Goal: Information Seeking & Learning: Learn about a topic

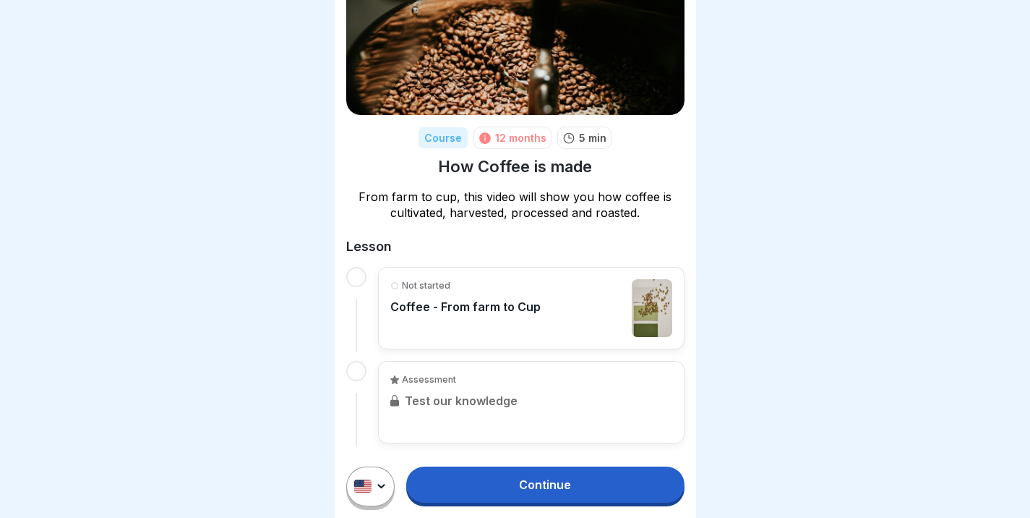
scroll to position [11, 0]
click at [530, 307] on div "Not started Coffee - From farm to Cup" at bounding box center [465, 308] width 150 height 58
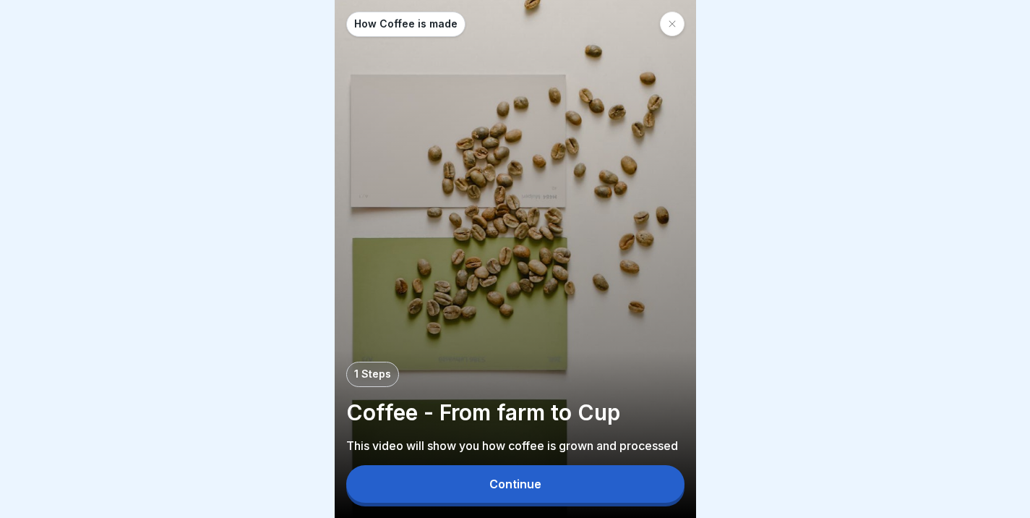
scroll to position [11, 0]
click at [474, 480] on button "Continue" at bounding box center [515, 484] width 338 height 38
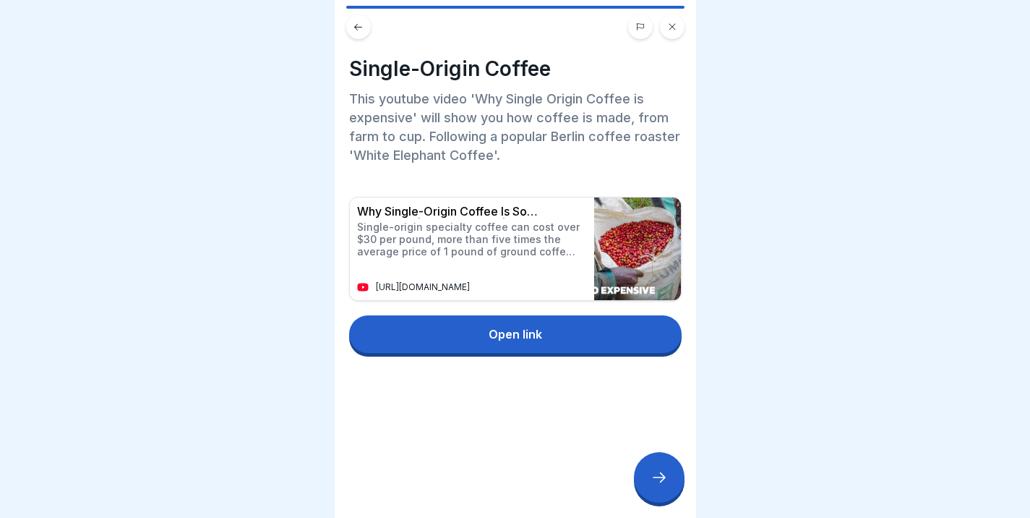
scroll to position [0, 0]
click at [654, 486] on icon at bounding box center [659, 476] width 17 height 17
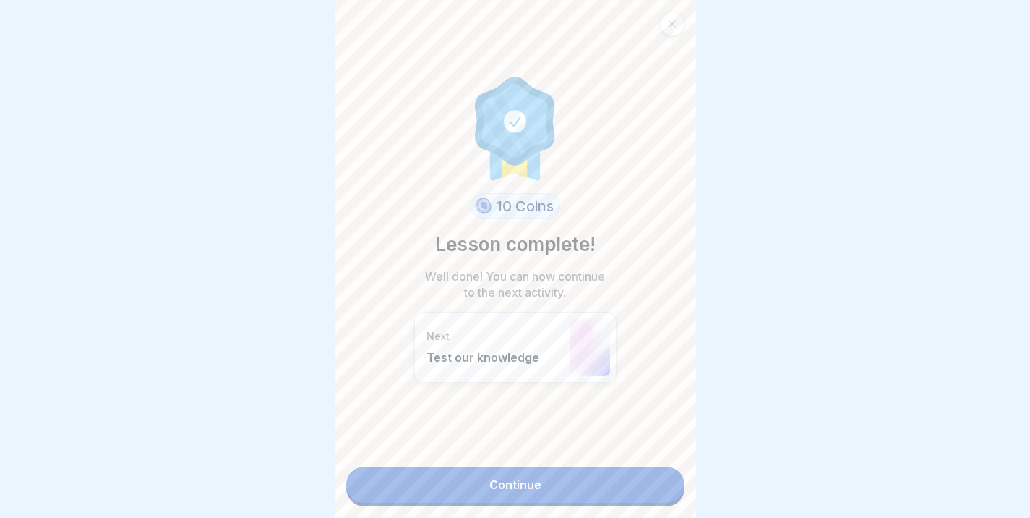
click at [670, 27] on icon at bounding box center [672, 24] width 9 height 9
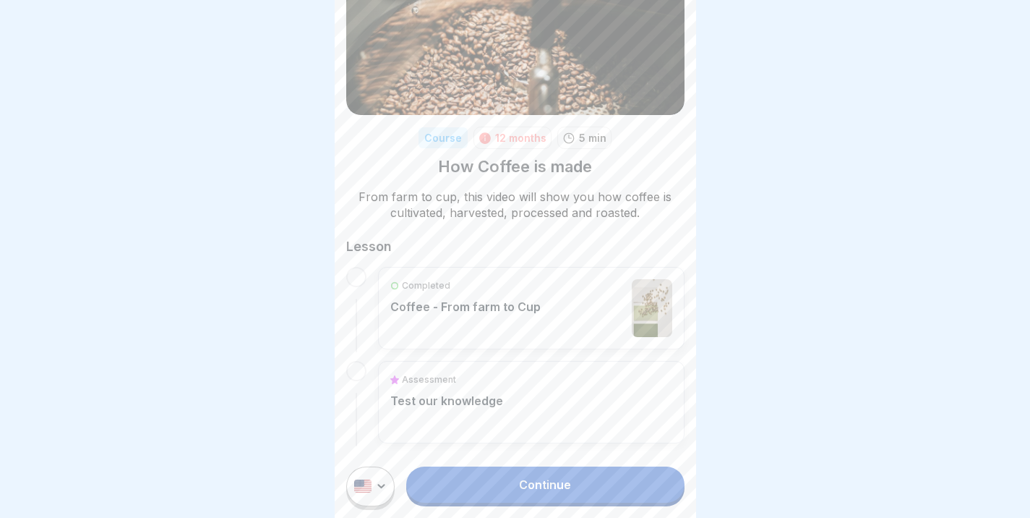
scroll to position [11, 0]
click at [355, 267] on div at bounding box center [356, 277] width 20 height 20
click at [465, 299] on p "Coffee - From farm to Cup" at bounding box center [465, 306] width 150 height 14
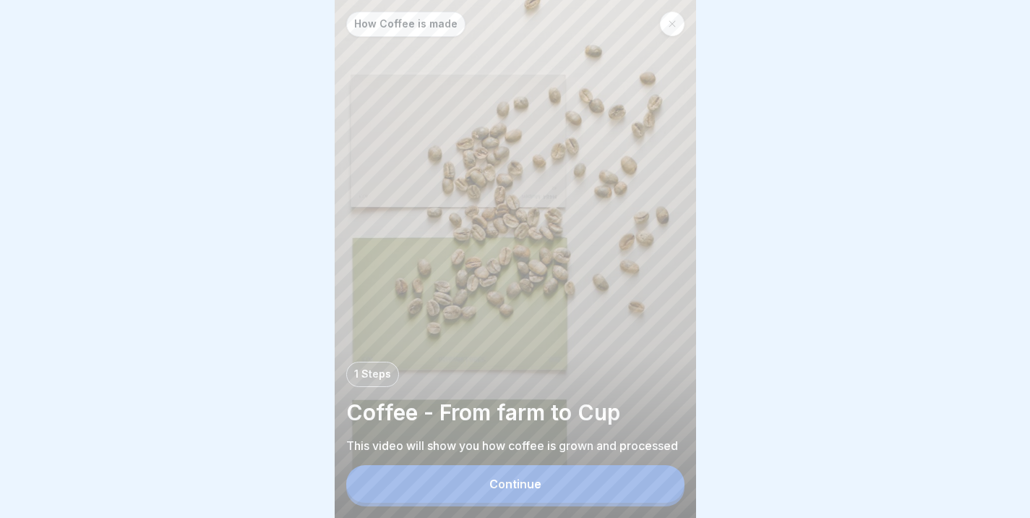
scroll to position [11, 0]
click at [380, 375] on p "1 Steps" at bounding box center [372, 374] width 37 height 12
click at [427, 417] on p "Coffee - From farm to Cup" at bounding box center [515, 411] width 338 height 27
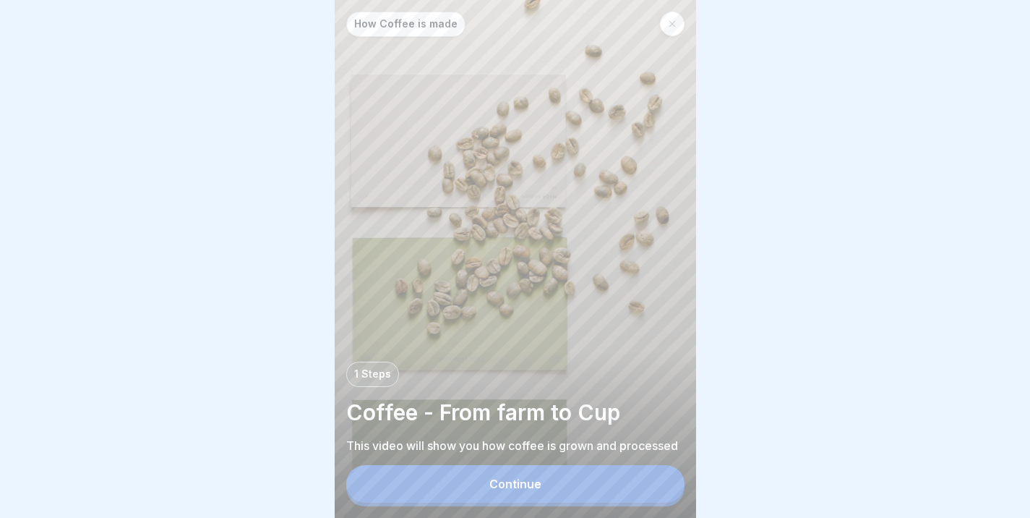
click at [427, 417] on p "Coffee - From farm to Cup" at bounding box center [515, 411] width 338 height 27
click at [486, 421] on p "Coffee - From farm to Cup" at bounding box center [515, 411] width 338 height 27
click at [471, 454] on div "How Coffee is made 1 Steps Coffee - From farm to Cup This video will show you h…" at bounding box center [515, 259] width 361 height 518
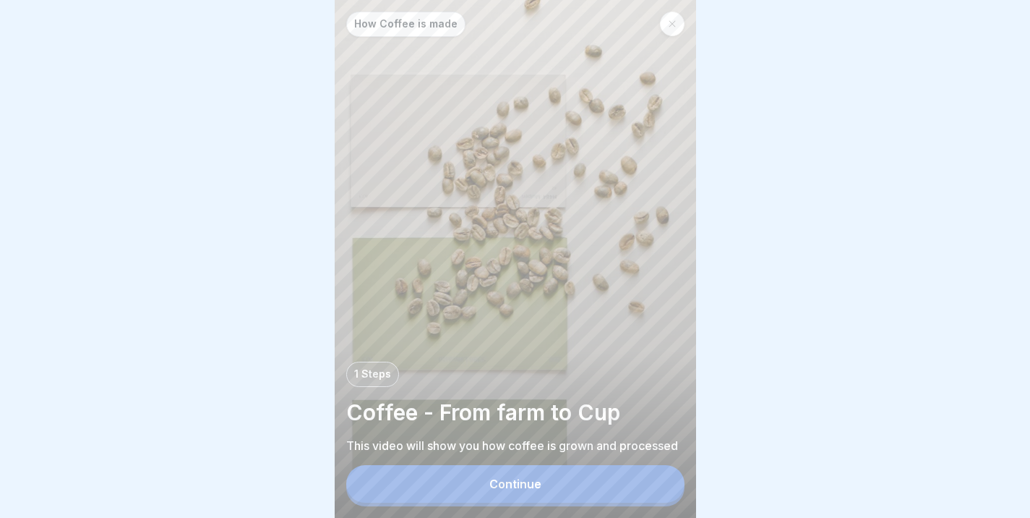
click at [303, 215] on div at bounding box center [515, 259] width 1030 height 518
